Goal: Task Accomplishment & Management: Manage account settings

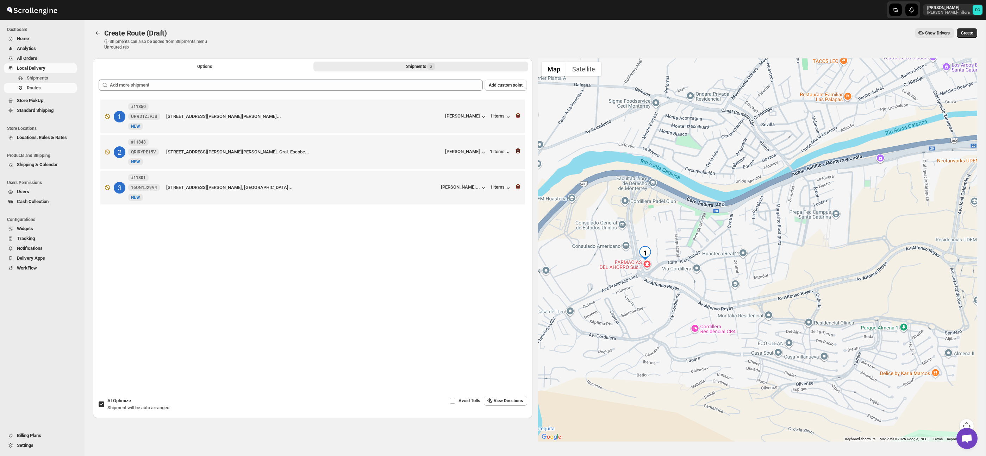
click at [517, 153] on icon "button" at bounding box center [517, 150] width 7 height 7
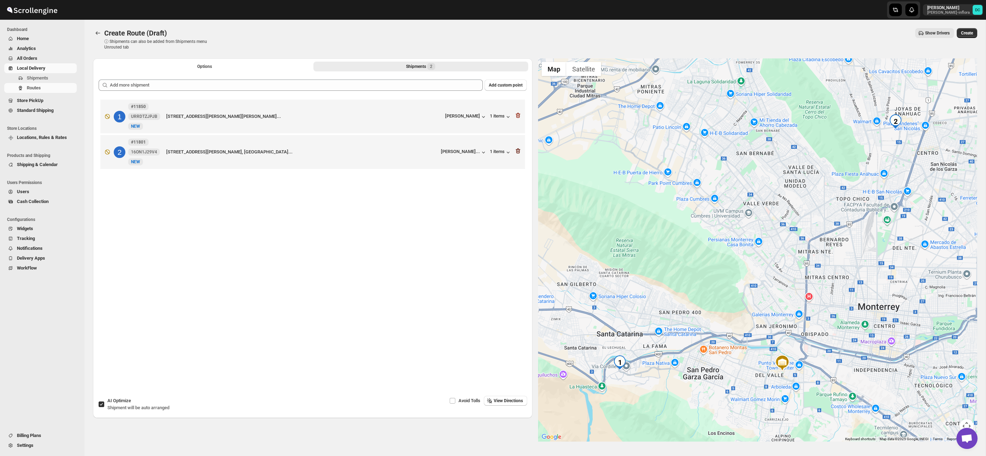
click at [520, 153] on icon "button" at bounding box center [517, 150] width 7 height 7
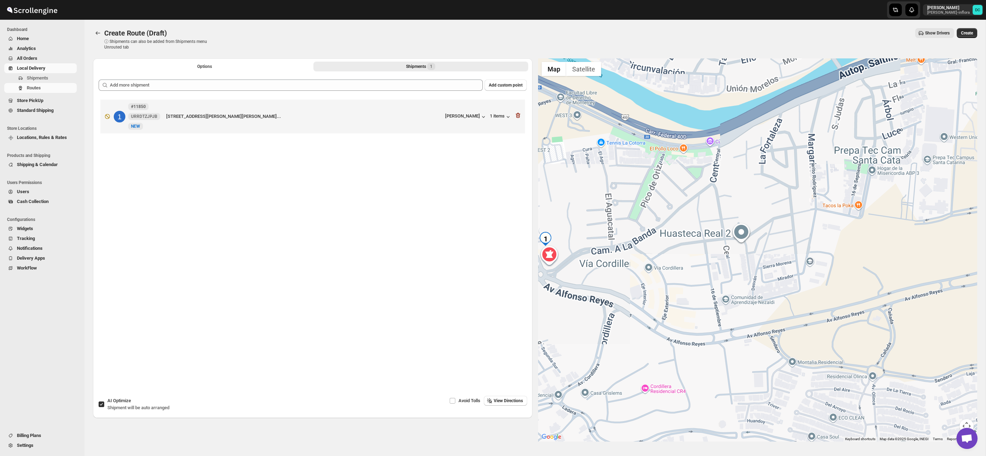
drag, startPoint x: 582, startPoint y: 240, endPoint x: 707, endPoint y: 227, distance: 125.9
click at [706, 227] on div at bounding box center [757, 249] width 439 height 383
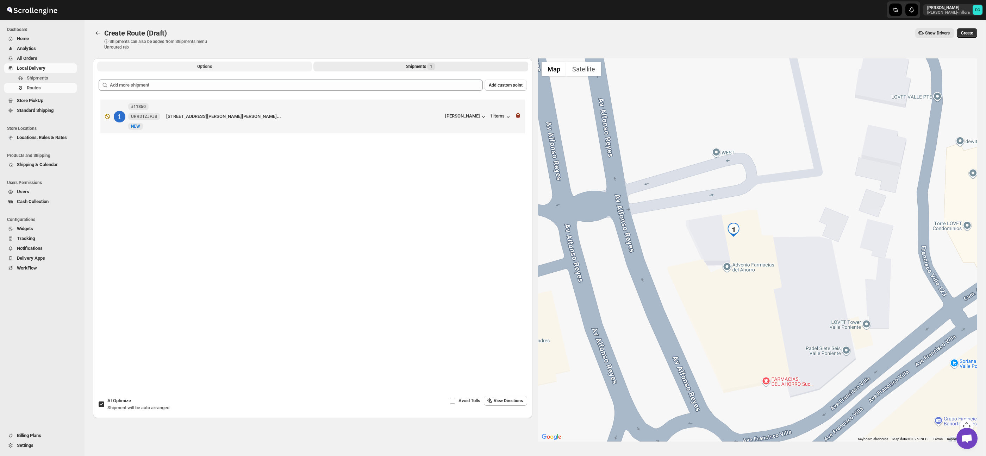
click at [197, 66] on span "Options" at bounding box center [204, 67] width 15 height 6
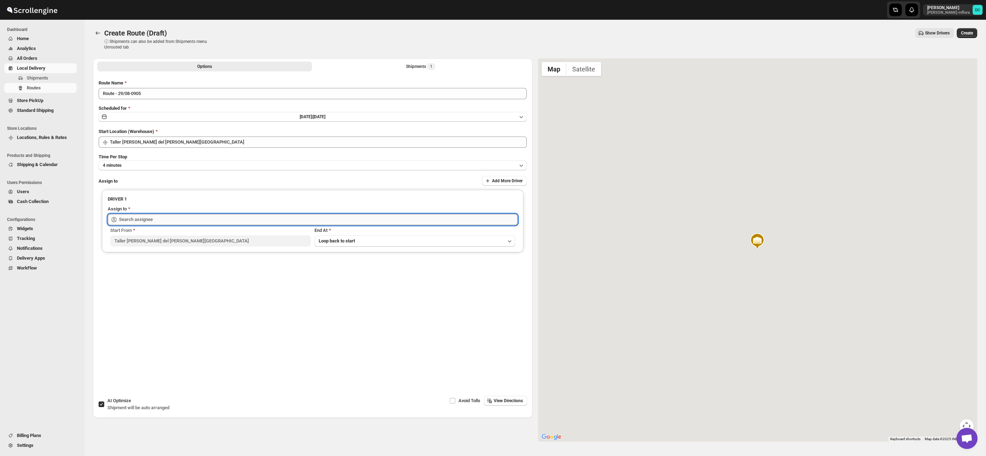
click at [211, 221] on input "text" at bounding box center [318, 219] width 398 height 11
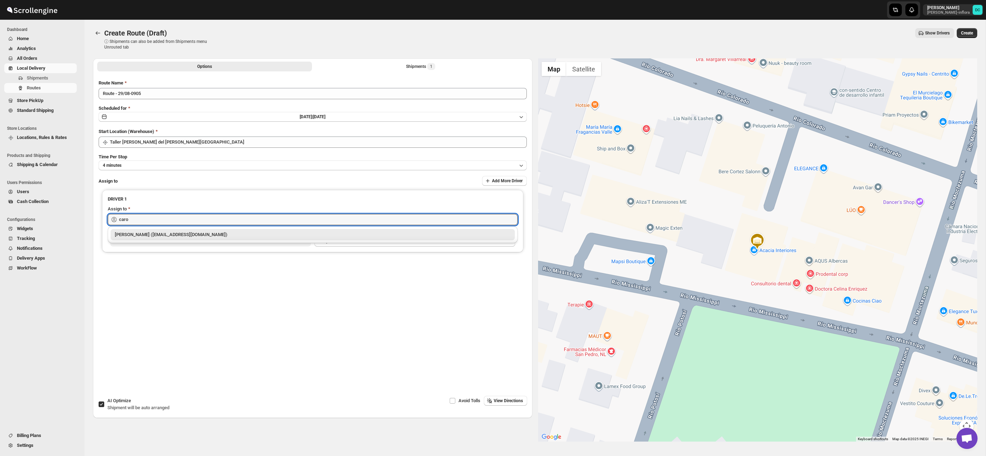
drag, startPoint x: 218, startPoint y: 231, endPoint x: 224, endPoint y: 229, distance: 6.5
click at [218, 231] on div "[PERSON_NAME] ([EMAIL_ADDRESS][DOMAIN_NAME])" at bounding box center [313, 234] width 396 height 7
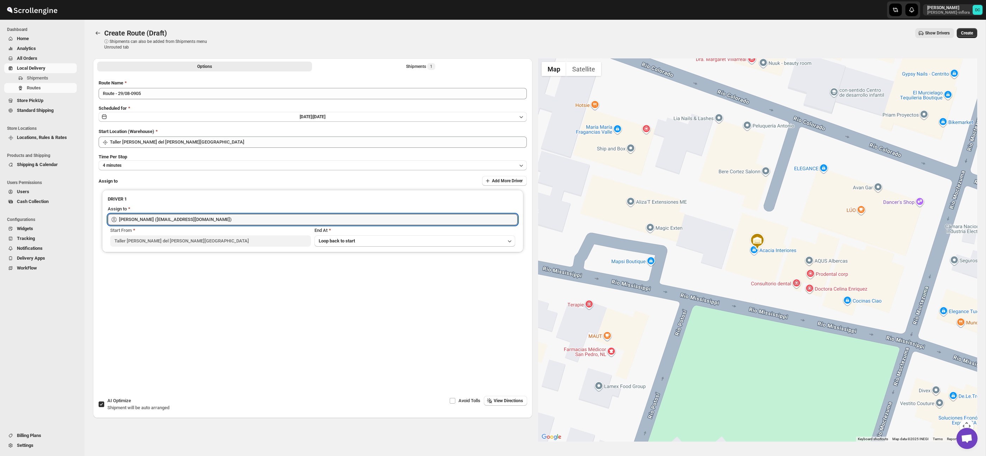
type input "[PERSON_NAME] ([EMAIL_ADDRESS][DOMAIN_NAME])"
click at [969, 33] on span "Create" at bounding box center [967, 33] width 12 height 6
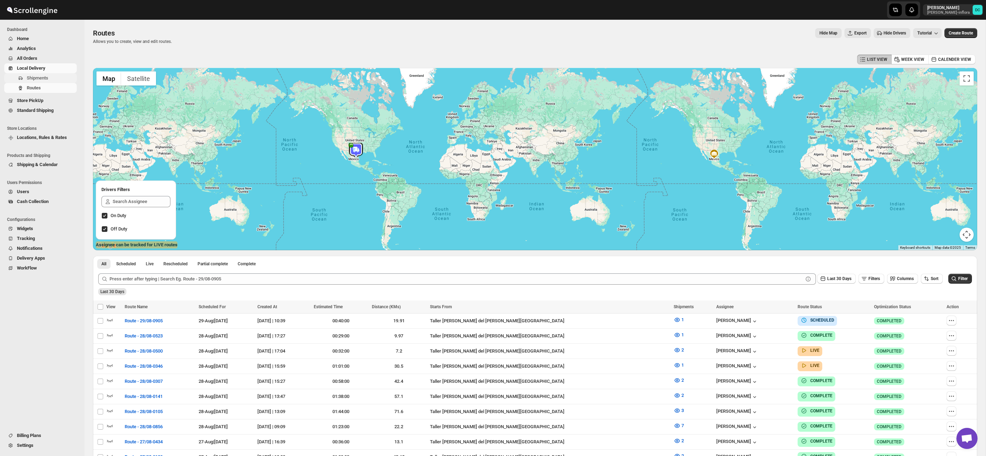
click at [33, 78] on span "Shipments" at bounding box center [37, 77] width 21 height 5
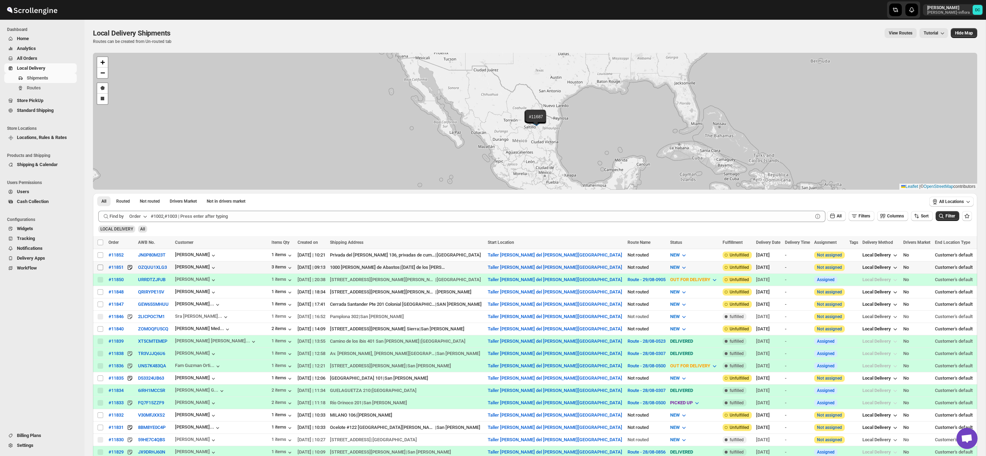
click at [99, 268] on input "Select shipment" at bounding box center [100, 268] width 6 height 6
checkbox input "true"
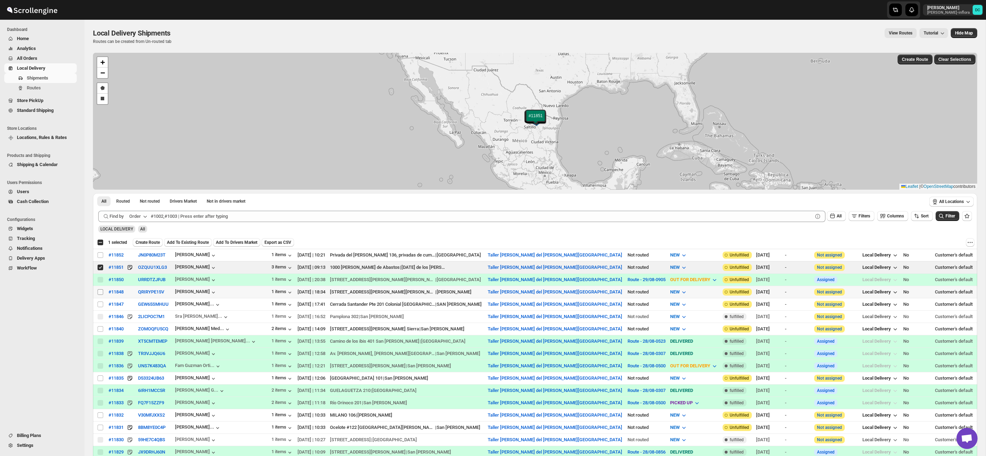
click at [101, 292] on input "Select shipment" at bounding box center [100, 292] width 6 height 6
checkbox input "true"
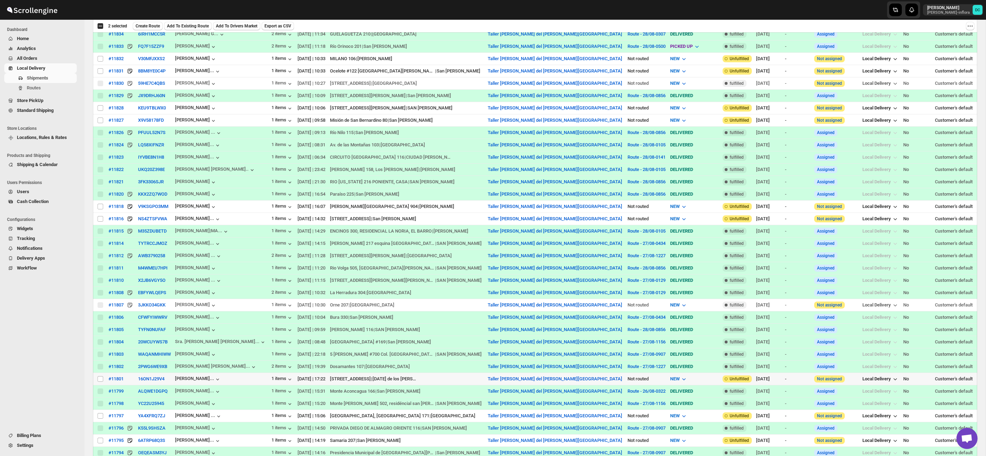
scroll to position [363, 0]
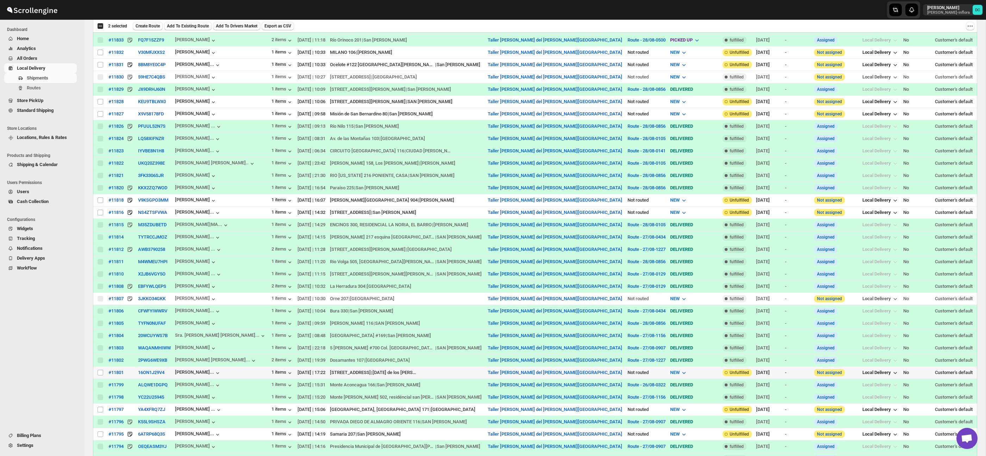
drag, startPoint x: 100, startPoint y: 375, endPoint x: 171, endPoint y: 291, distance: 109.8
click at [100, 375] on input "Select shipment" at bounding box center [100, 373] width 6 height 6
checkbox input "true"
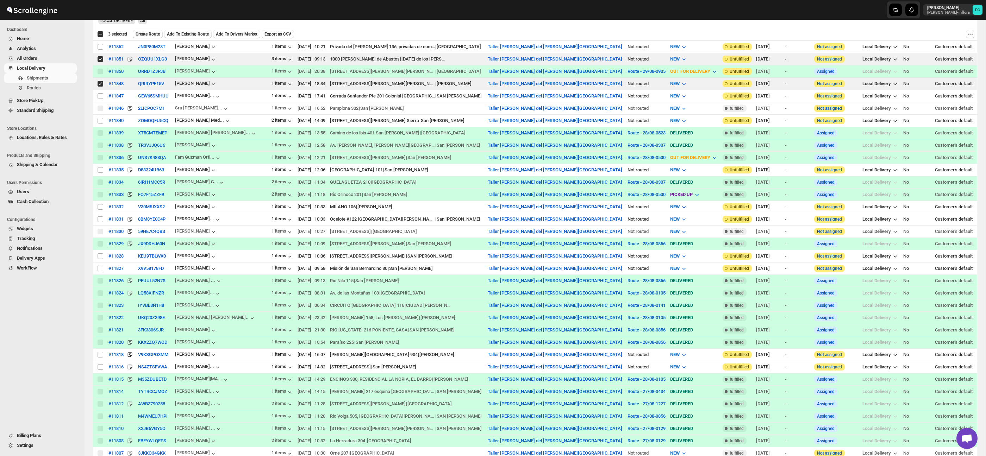
scroll to position [107, 0]
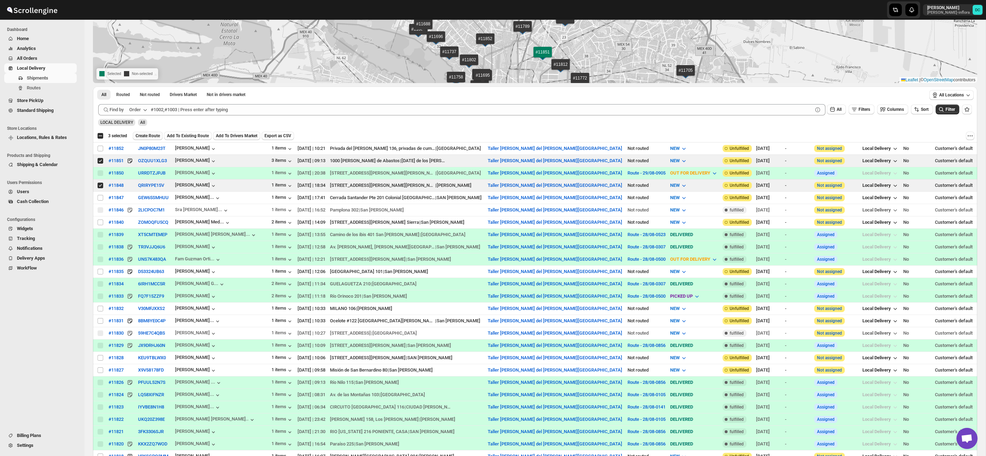
click at [145, 133] on span "Create Route" at bounding box center [148, 136] width 24 height 6
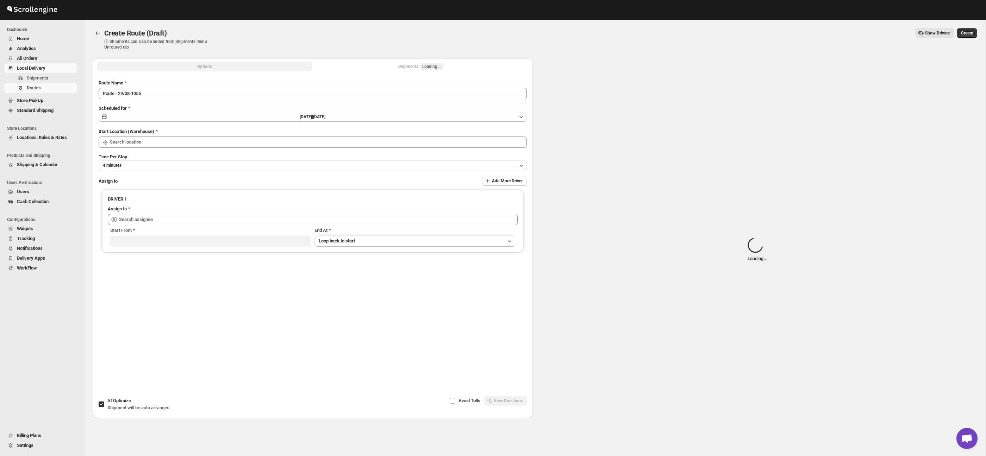
type input "Taller [PERSON_NAME] del [PERSON_NAME][GEOGRAPHIC_DATA]"
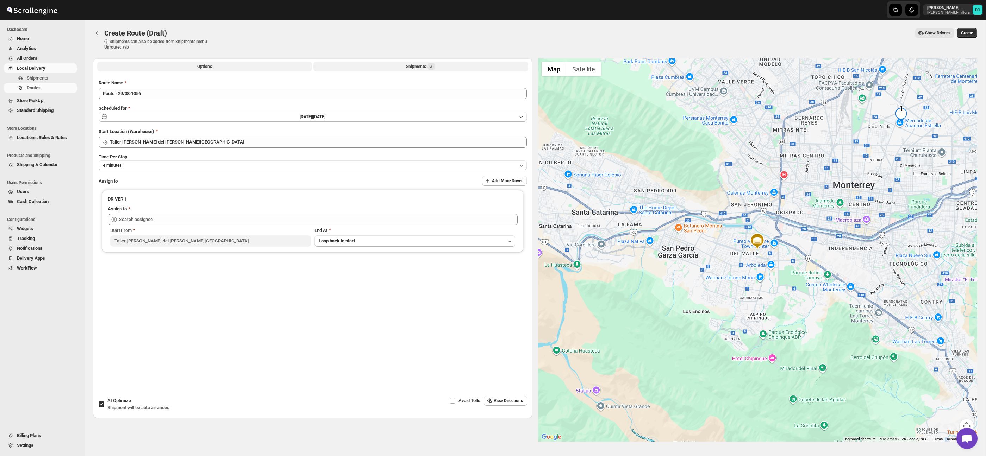
click at [371, 63] on button "Shipments 3" at bounding box center [420, 67] width 215 height 10
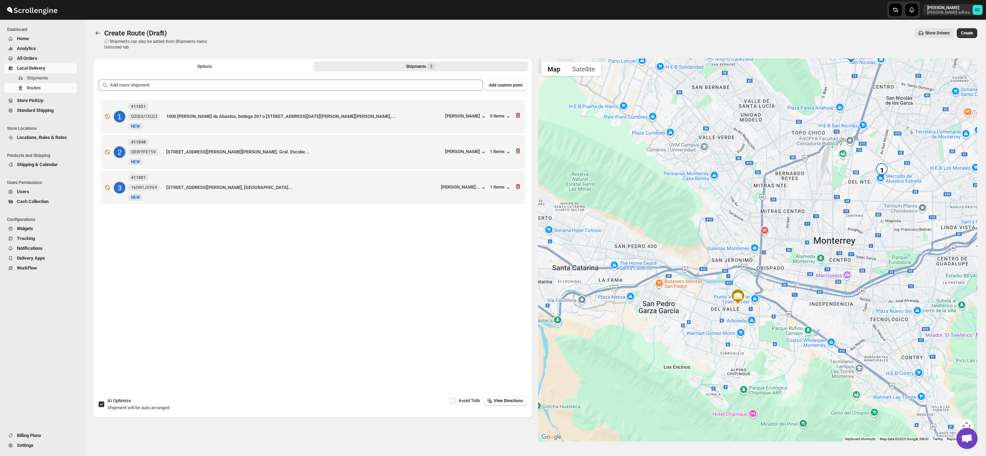
drag, startPoint x: 822, startPoint y: 199, endPoint x: 767, endPoint y: 252, distance: 76.9
click at [796, 262] on div at bounding box center [757, 249] width 439 height 383
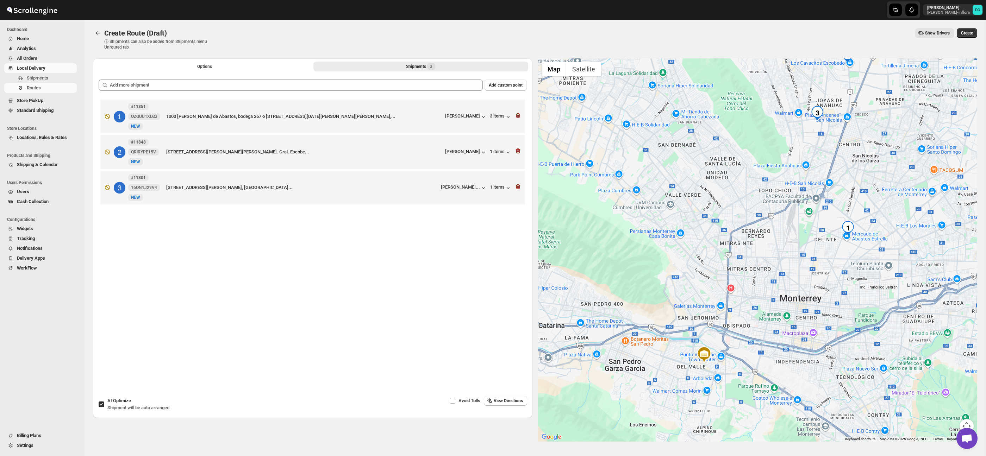
drag, startPoint x: 784, startPoint y: 192, endPoint x: 762, endPoint y: 227, distance: 40.6
click at [762, 227] on div at bounding box center [757, 249] width 439 height 383
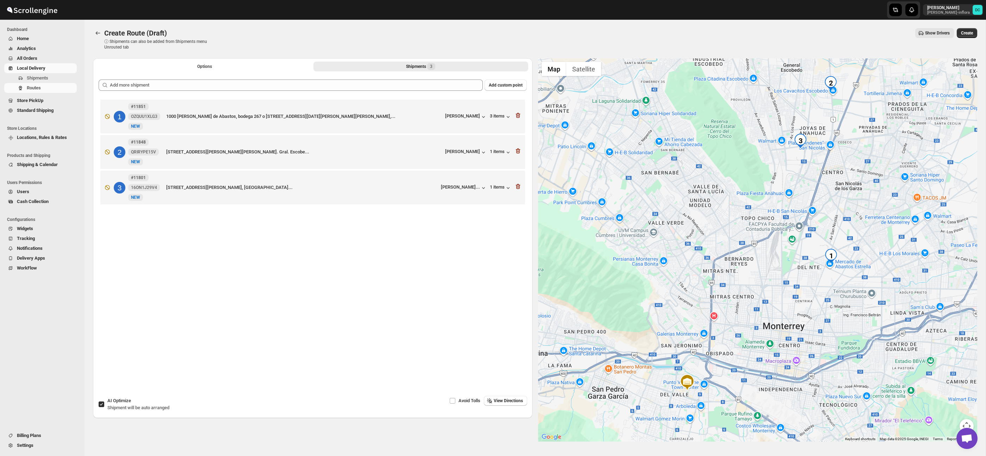
drag, startPoint x: 778, startPoint y: 216, endPoint x: 761, endPoint y: 245, distance: 33.0
click at [761, 245] on div at bounding box center [757, 249] width 439 height 383
drag, startPoint x: 101, startPoint y: 406, endPoint x: 105, endPoint y: 319, distance: 87.0
click at [101, 406] on input "AI Optimize Shipment will be auto arranged" at bounding box center [102, 405] width 6 height 6
checkbox input "false"
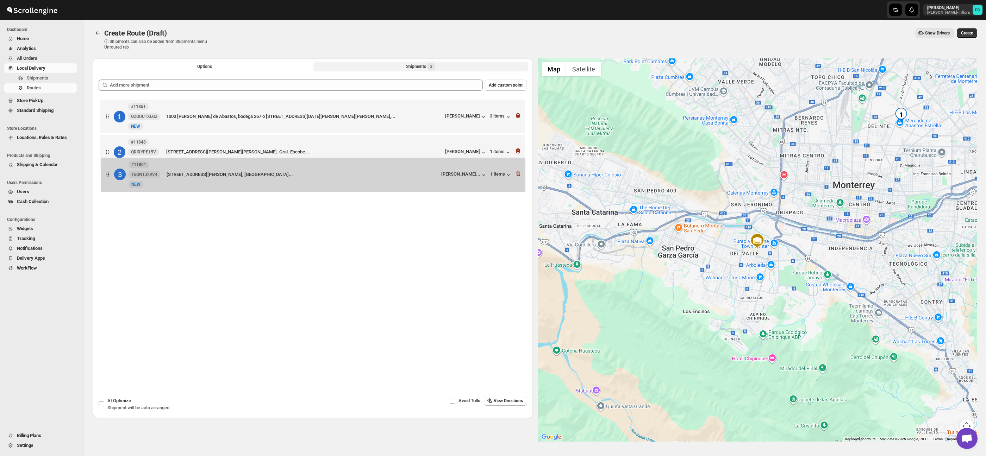
drag, startPoint x: 107, startPoint y: 191, endPoint x: 108, endPoint y: 166, distance: 25.3
click at [108, 166] on div "1 #11851 OZQUU1XLG3 New NEW 1000 [PERSON_NAME] de Abastos, [STREET_ADDRESS][DAT…" at bounding box center [313, 153] width 428 height 111
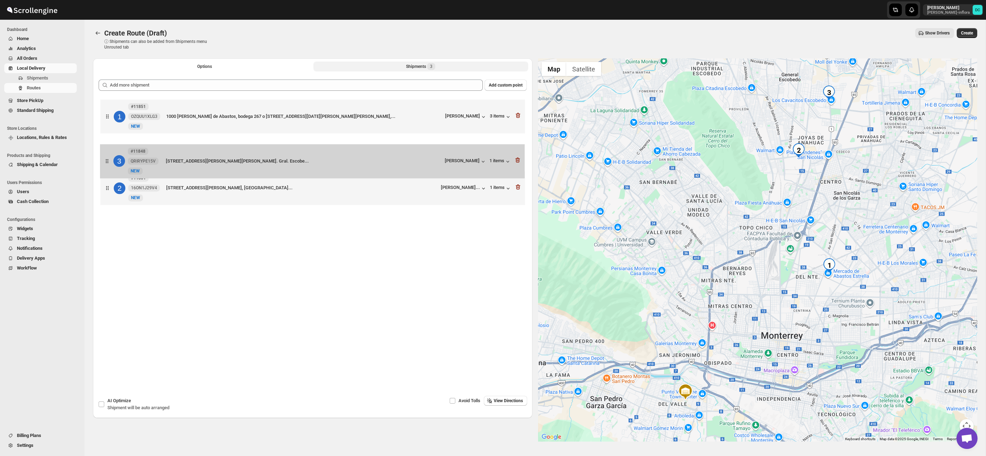
drag, startPoint x: 111, startPoint y: 188, endPoint x: 111, endPoint y: 157, distance: 31.0
click at [111, 157] on div "1 #11851 OZQUU1XLG3 New NEW 1000 [PERSON_NAME] de Abastos, [STREET_ADDRESS][DAT…" at bounding box center [313, 153] width 428 height 111
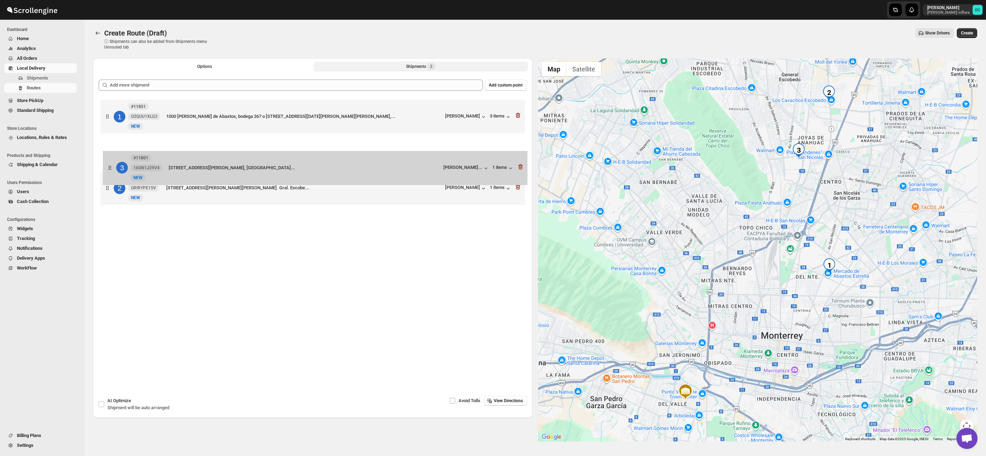
drag, startPoint x: 106, startPoint y: 195, endPoint x: 109, endPoint y: 161, distance: 33.9
click at [109, 161] on div "1 #11851 OZQUU1XLG3 New NEW 1000 [PERSON_NAME] de Abastos, [STREET_ADDRESS][DAT…" at bounding box center [313, 153] width 428 height 111
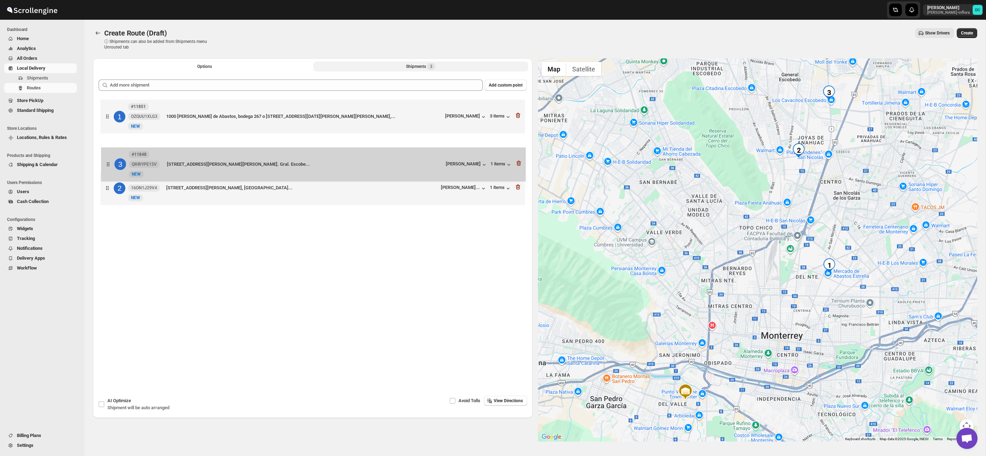
drag, startPoint x: 109, startPoint y: 176, endPoint x: 138, endPoint y: 119, distance: 63.8
click at [110, 165] on div "1 #11851 OZQUU1XLG3 New NEW 1000 [PERSON_NAME] de Abastos, [STREET_ADDRESS][DAT…" at bounding box center [313, 153] width 428 height 111
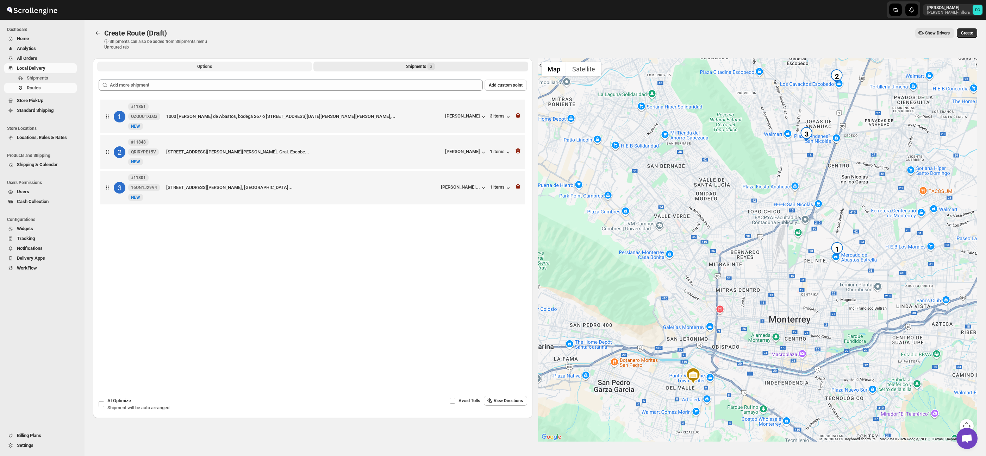
click at [201, 67] on span "Options" at bounding box center [204, 67] width 15 height 6
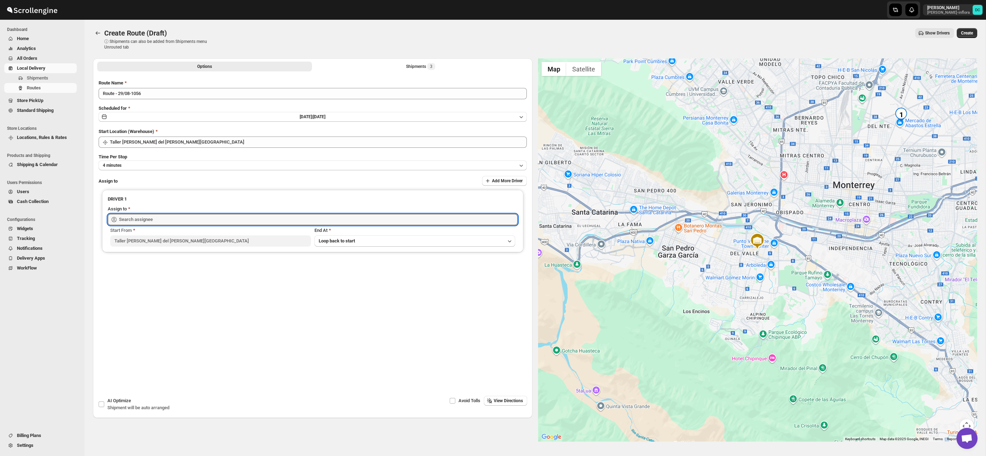
click at [236, 215] on input "text" at bounding box center [318, 219] width 398 height 11
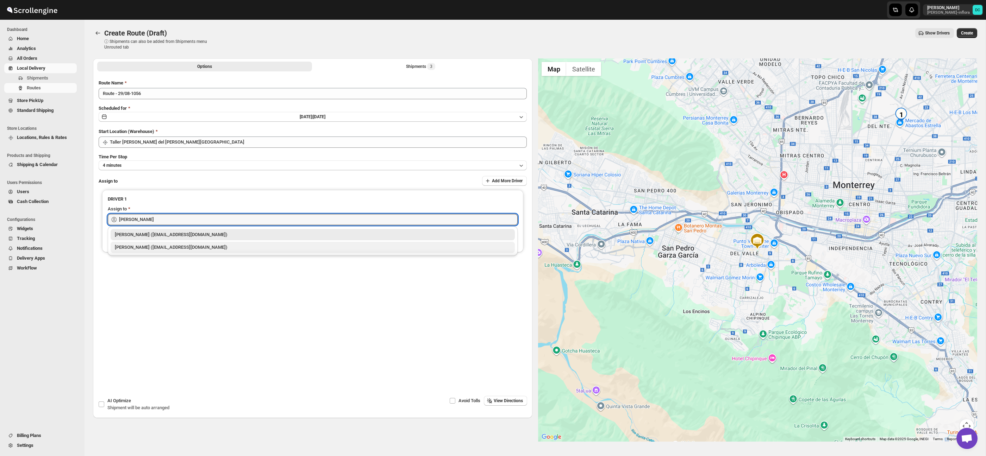
click at [231, 245] on div "[PERSON_NAME] ([EMAIL_ADDRESS][DOMAIN_NAME])" at bounding box center [313, 247] width 396 height 7
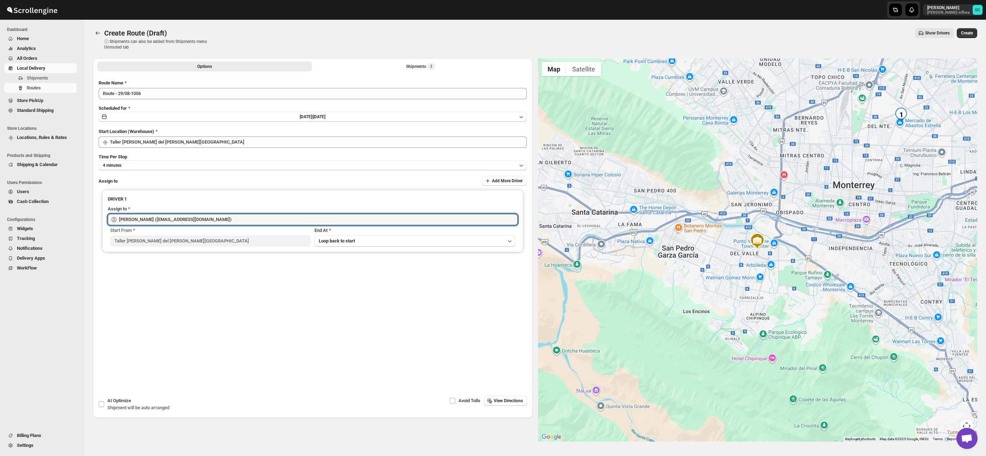
type input "[PERSON_NAME] ([EMAIL_ADDRESS][DOMAIN_NAME])"
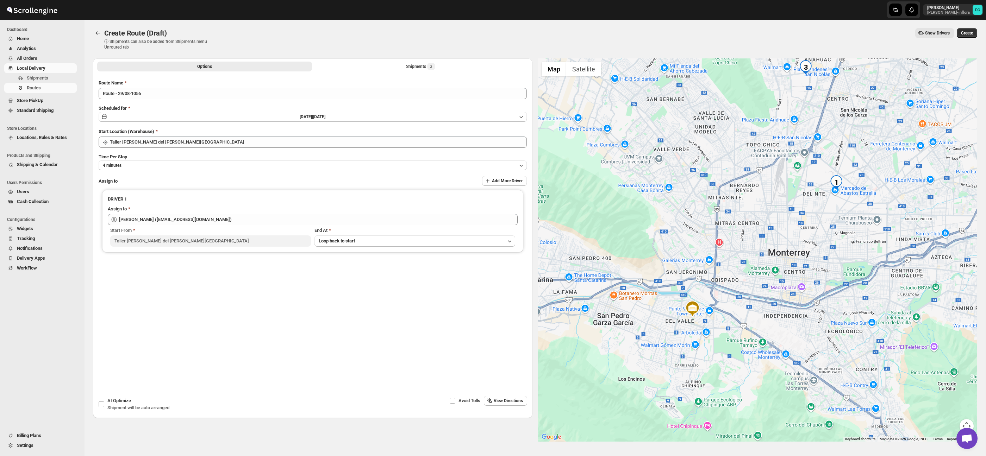
drag, startPoint x: 949, startPoint y: 87, endPoint x: 887, endPoint y: 147, distance: 86.6
click at [883, 157] on div at bounding box center [757, 249] width 439 height 383
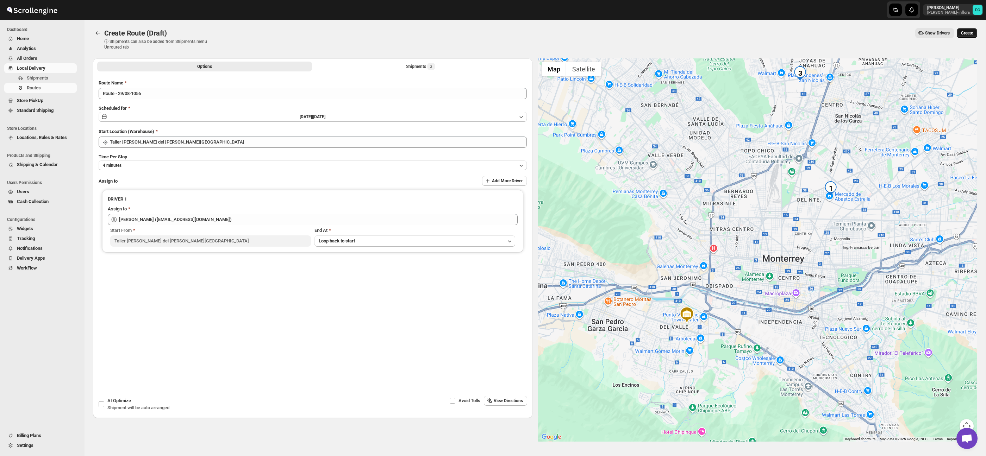
click at [962, 34] on span "Create" at bounding box center [967, 33] width 12 height 6
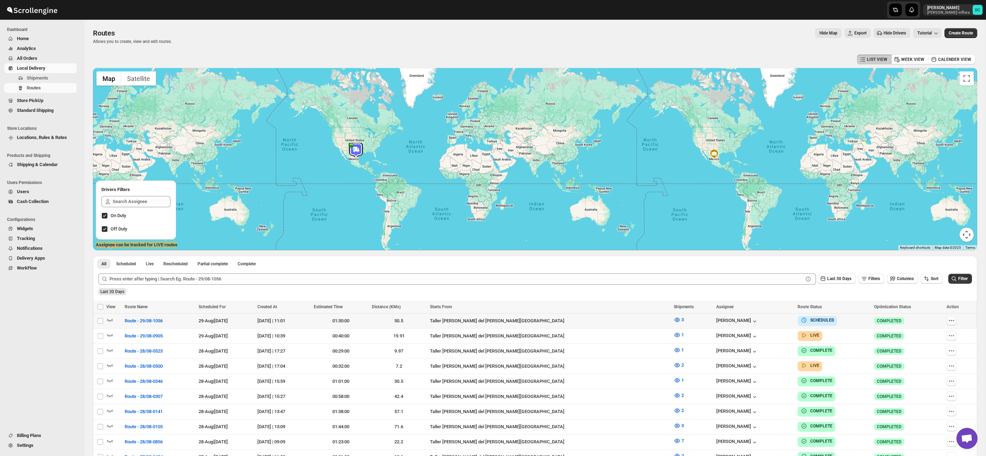
click at [950, 319] on icon "button" at bounding box center [951, 320] width 7 height 7
click at [933, 367] on button "Edit" at bounding box center [934, 371] width 37 height 11
checkbox input "false"
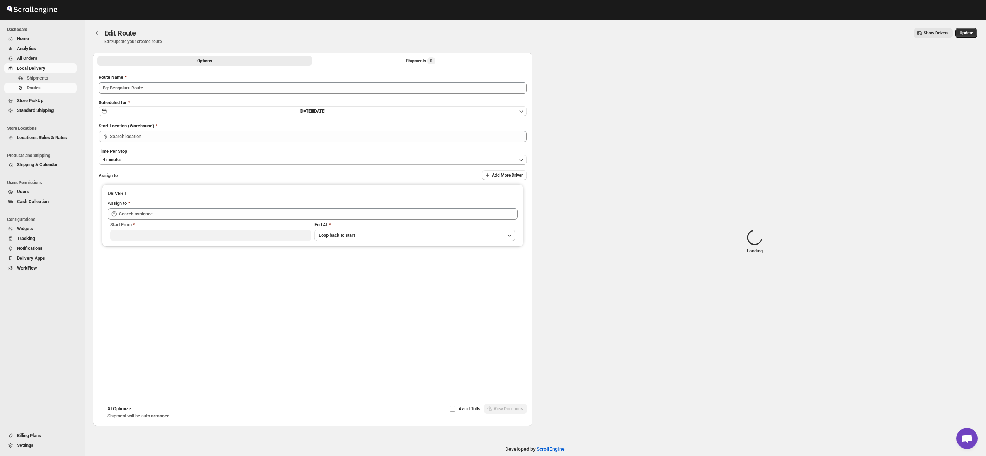
type input "Route - 29/08-1056"
type input "Taller [PERSON_NAME] del [PERSON_NAME][GEOGRAPHIC_DATA]"
type input "[PERSON_NAME] ([EMAIL_ADDRESS][DOMAIN_NAME])"
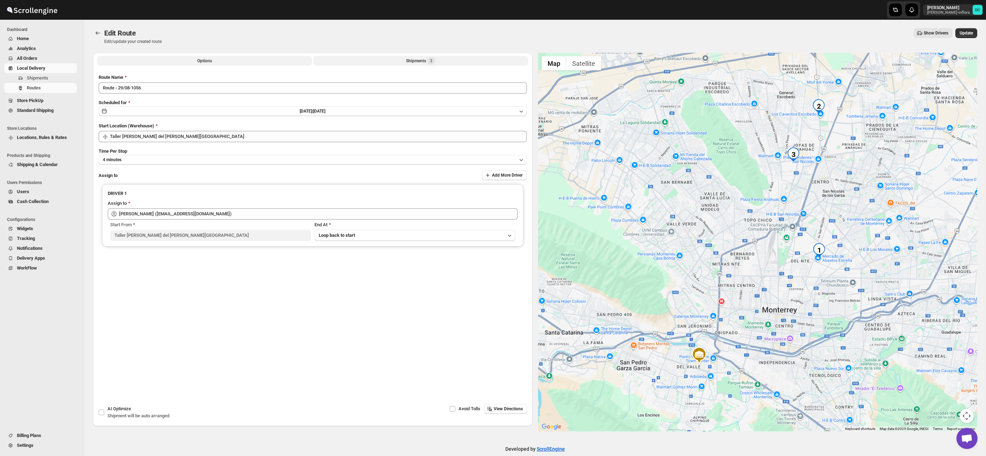
click at [418, 58] on div "Shipments 3" at bounding box center [420, 60] width 29 height 7
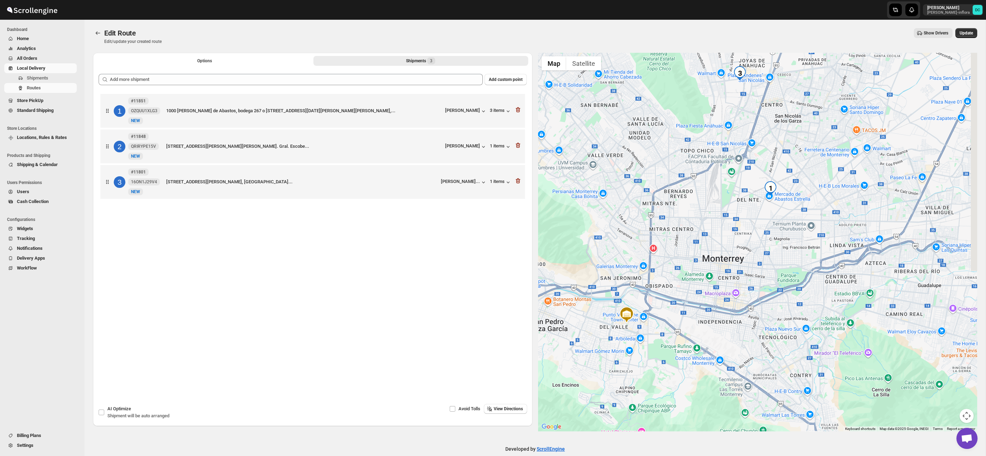
drag, startPoint x: 877, startPoint y: 153, endPoint x: 747, endPoint y: 234, distance: 152.9
click at [747, 234] on div at bounding box center [757, 242] width 439 height 379
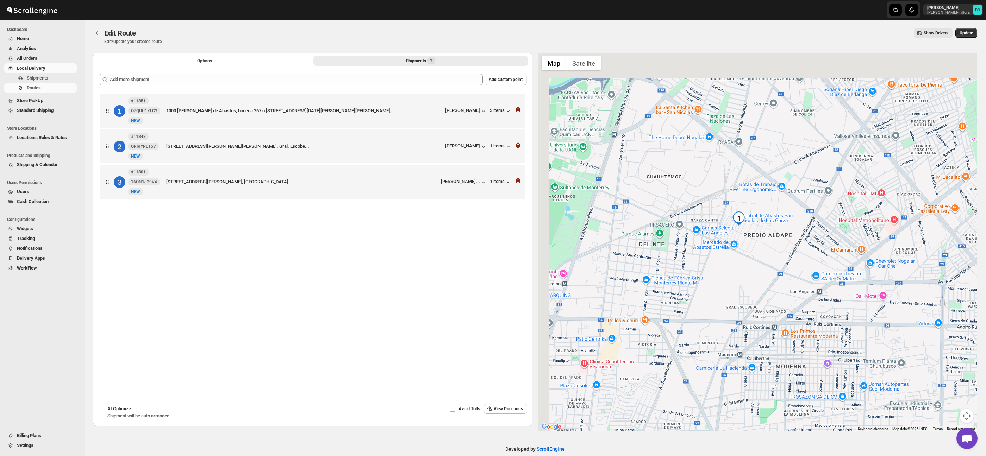
drag, startPoint x: 746, startPoint y: 193, endPoint x: 753, endPoint y: 234, distance: 41.8
click at [756, 253] on div at bounding box center [757, 242] width 439 height 379
